Goal: Task Accomplishment & Management: Manage account settings

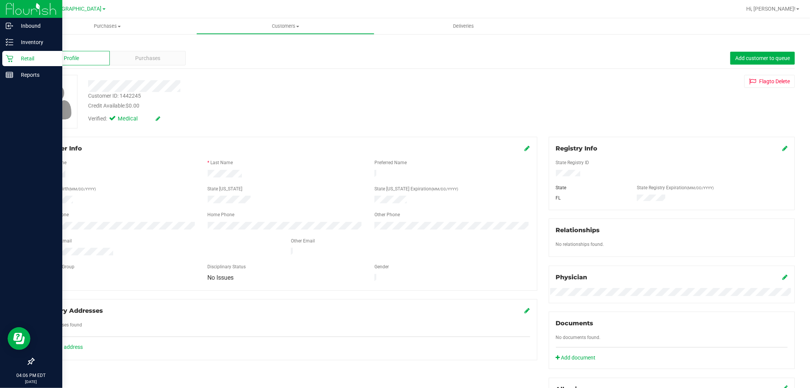
click at [14, 61] on p "Retail" at bounding box center [36, 58] width 46 height 9
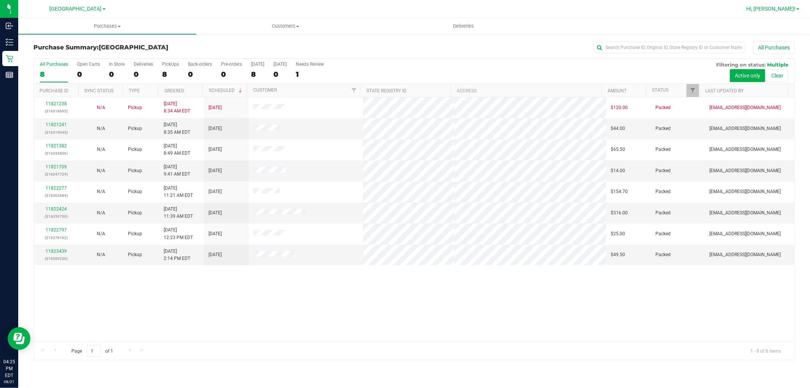
click at [788, 6] on span "Hi, [PERSON_NAME]!" at bounding box center [770, 9] width 49 height 6
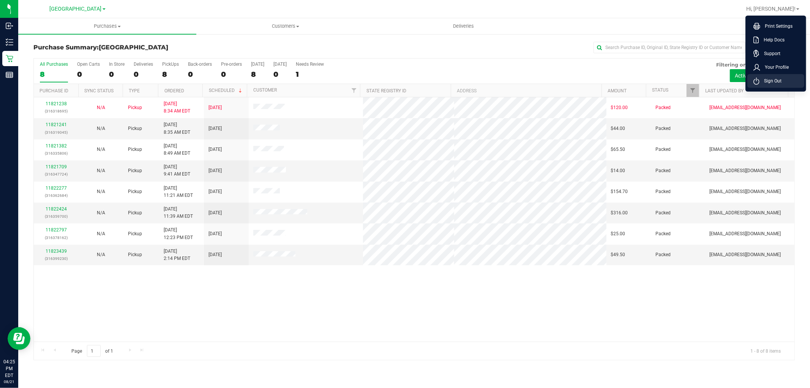
click at [765, 78] on span "Sign Out" at bounding box center [770, 81] width 22 height 8
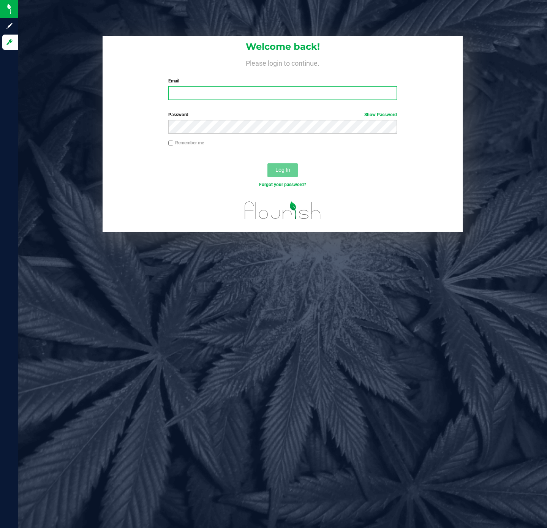
drag, startPoint x: 393, startPoint y: 0, endPoint x: 290, endPoint y: 90, distance: 137.2
click at [290, 90] on input "Email" at bounding box center [282, 93] width 229 height 14
type input "[EMAIL_ADDRESS][DOMAIN_NAME]"
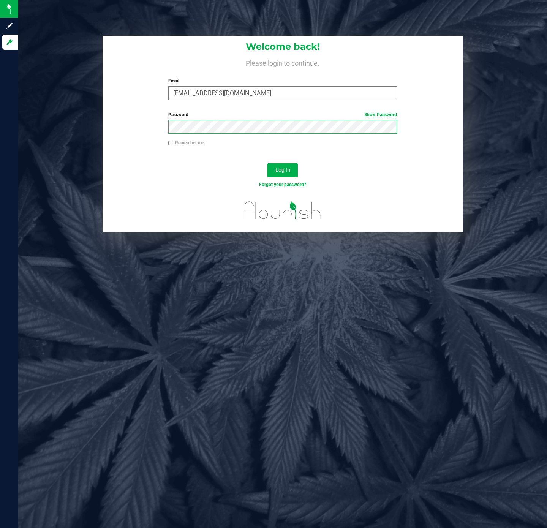
click at [267, 163] on button "Log In" at bounding box center [282, 170] width 30 height 14
